Goal: Navigation & Orientation: Find specific page/section

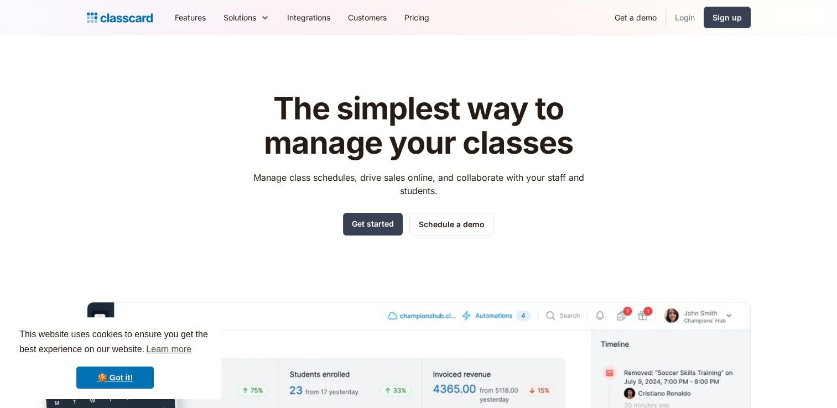
click at [686, 27] on link "Login" at bounding box center [685, 17] width 38 height 25
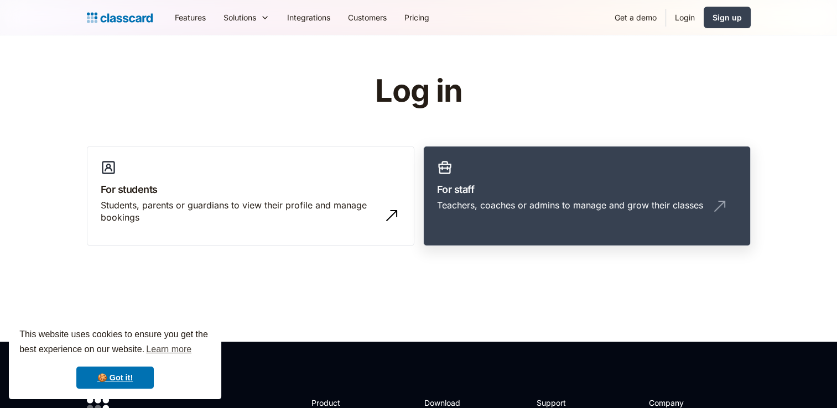
click at [532, 185] on h3 "For staff" at bounding box center [587, 189] width 300 height 15
